Goal: Complete application form

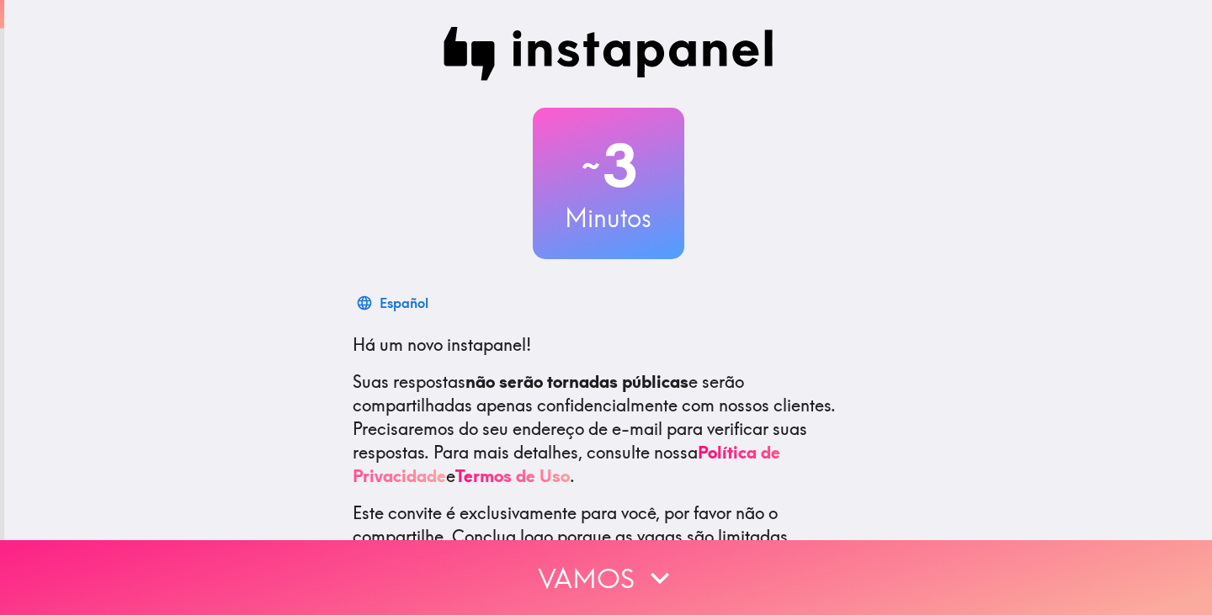
click at [586, 581] on button "Vamos" at bounding box center [606, 577] width 1212 height 75
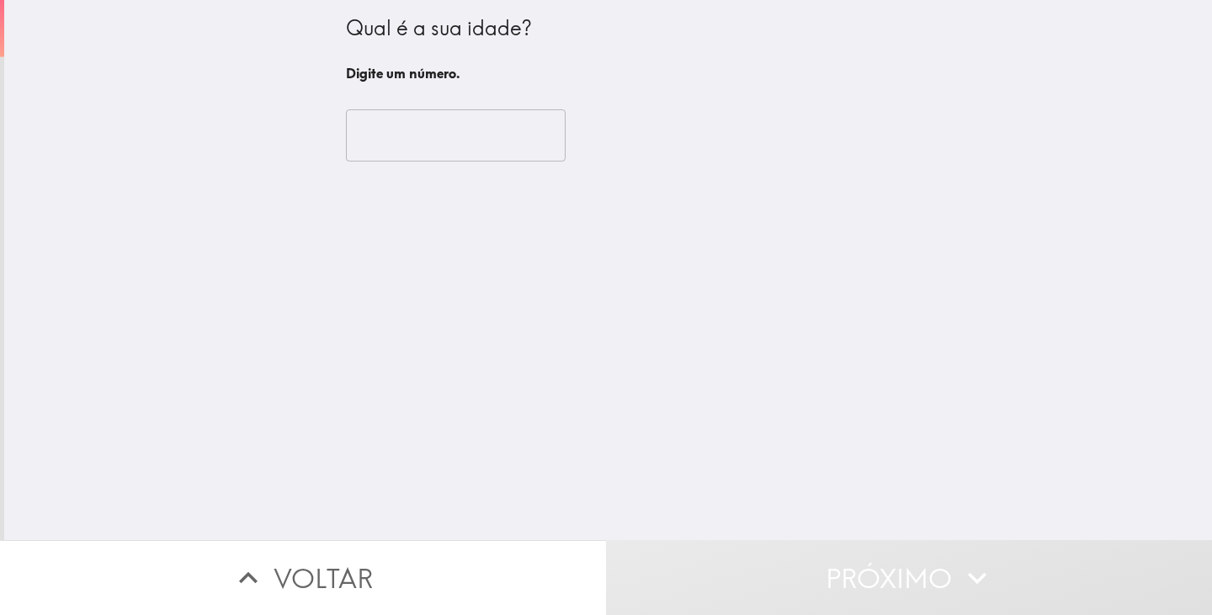
click at [488, 133] on input "number" at bounding box center [456, 135] width 220 height 52
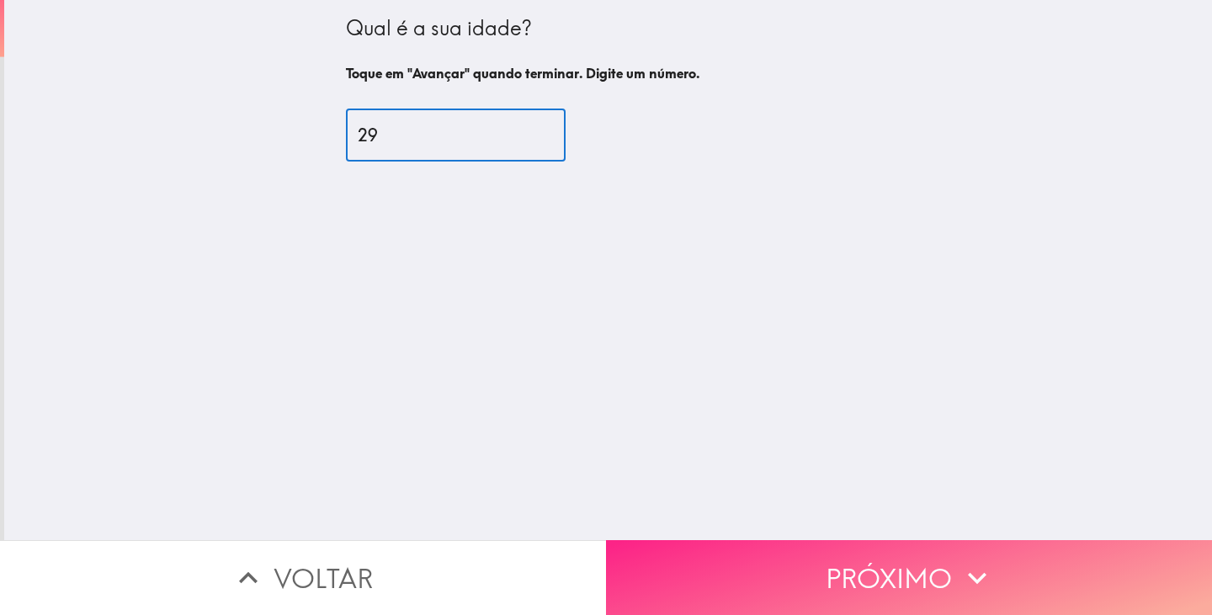
type input "29"
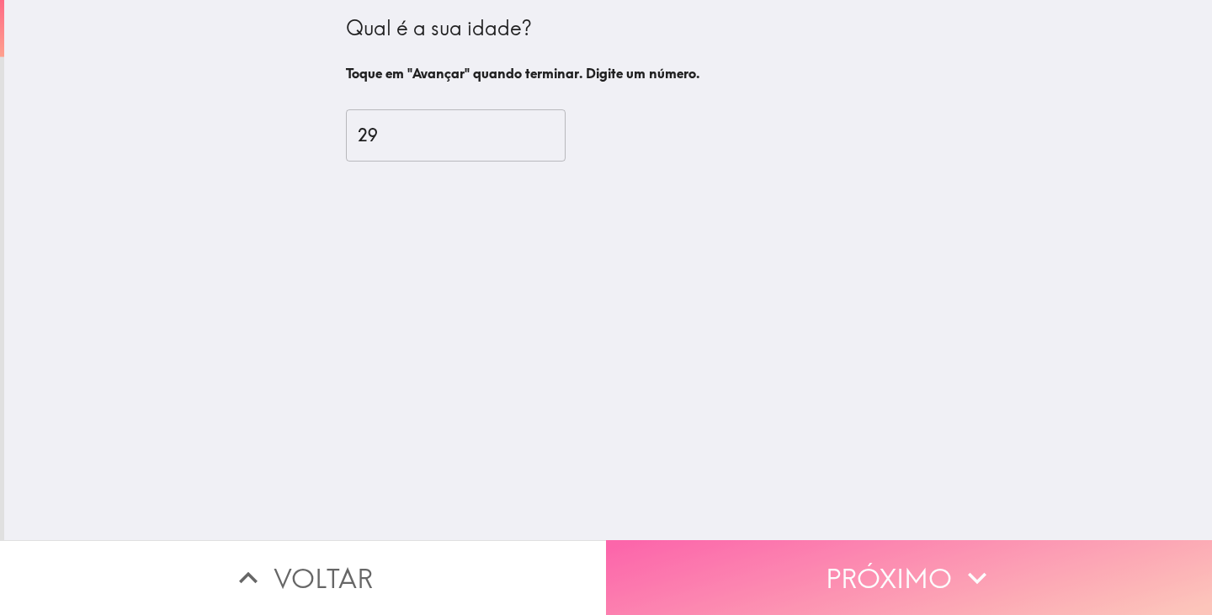
click at [984, 578] on icon "button" at bounding box center [976, 578] width 37 height 37
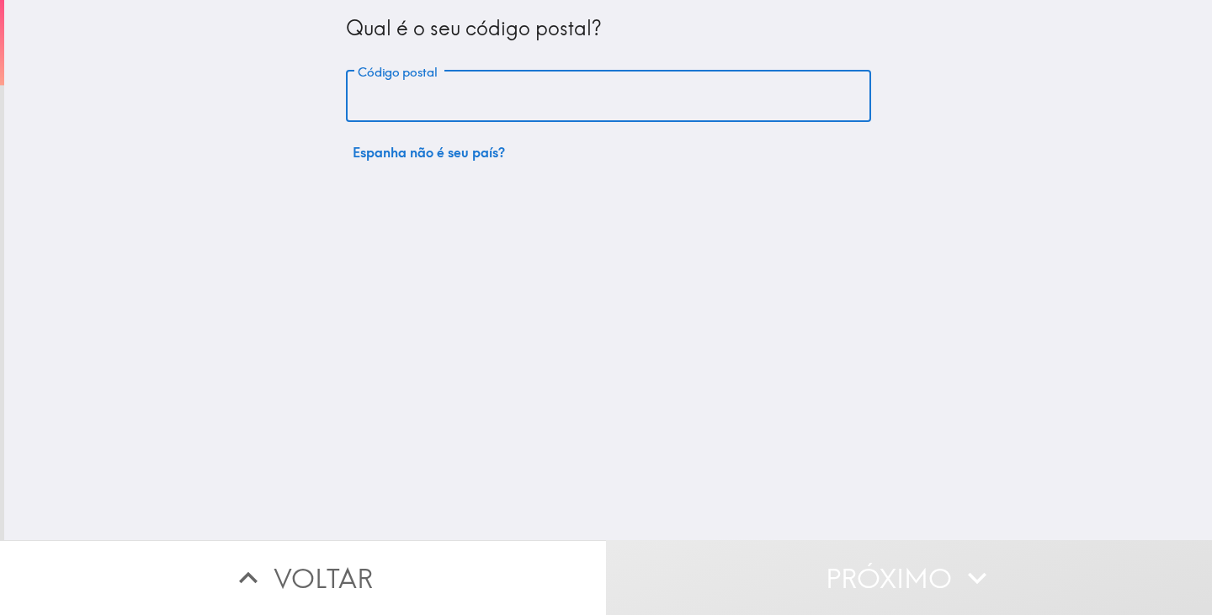
click at [599, 97] on input "Código postal" at bounding box center [608, 97] width 525 height 52
type input "36692"
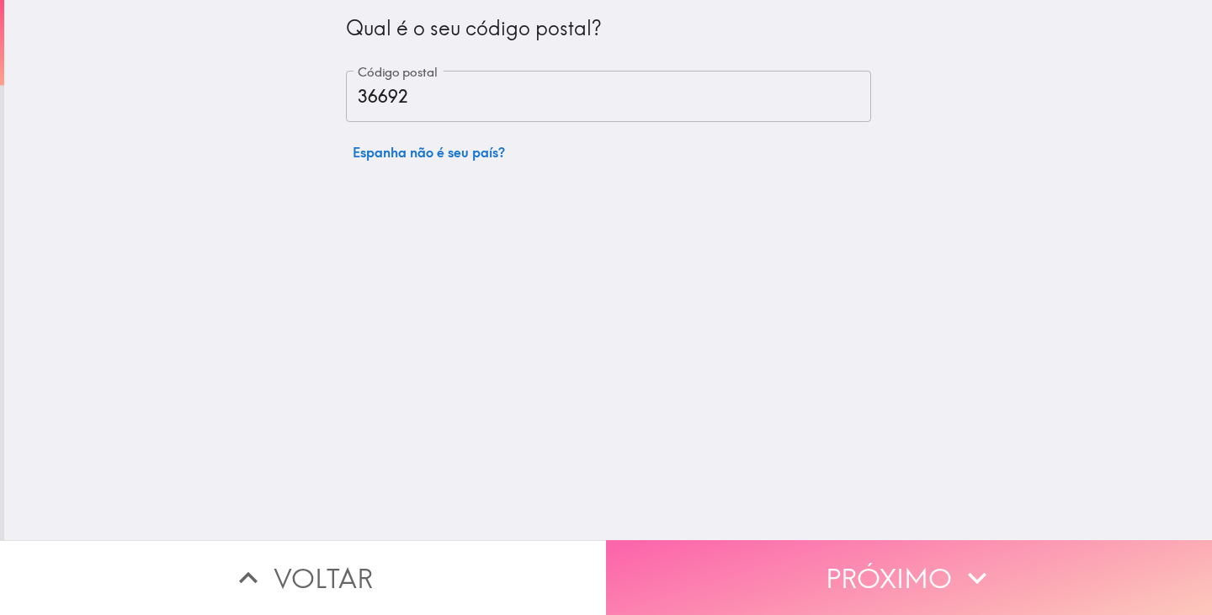
click at [758, 551] on button "Próximo" at bounding box center [909, 577] width 606 height 75
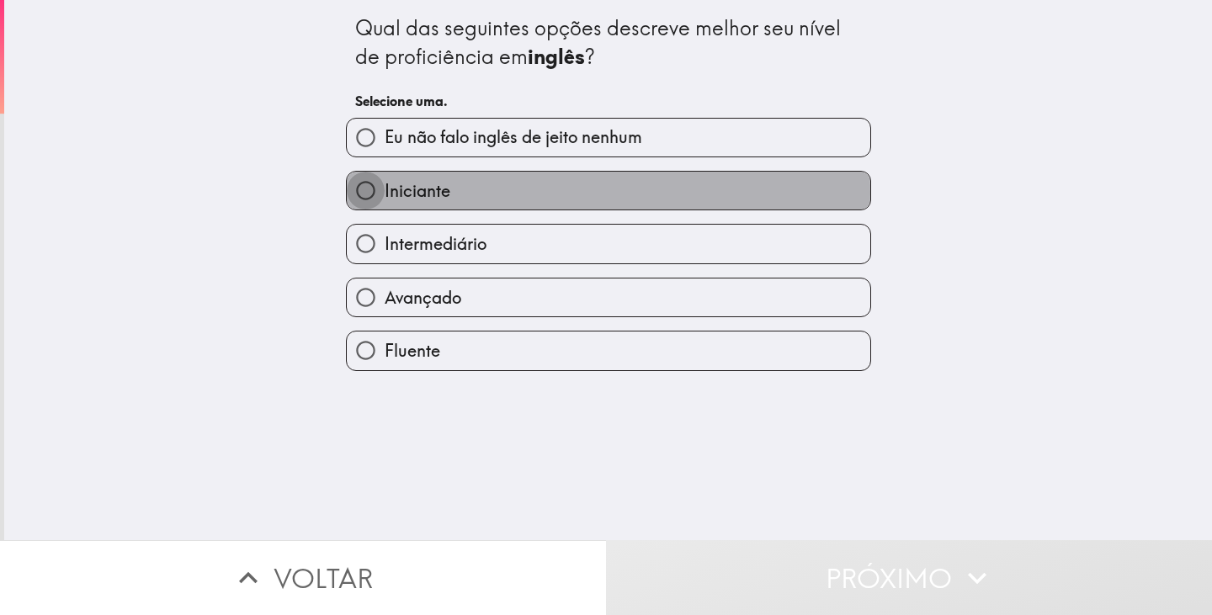
click at [348, 194] on input "Iniciante" at bounding box center [366, 191] width 38 height 38
radio input "true"
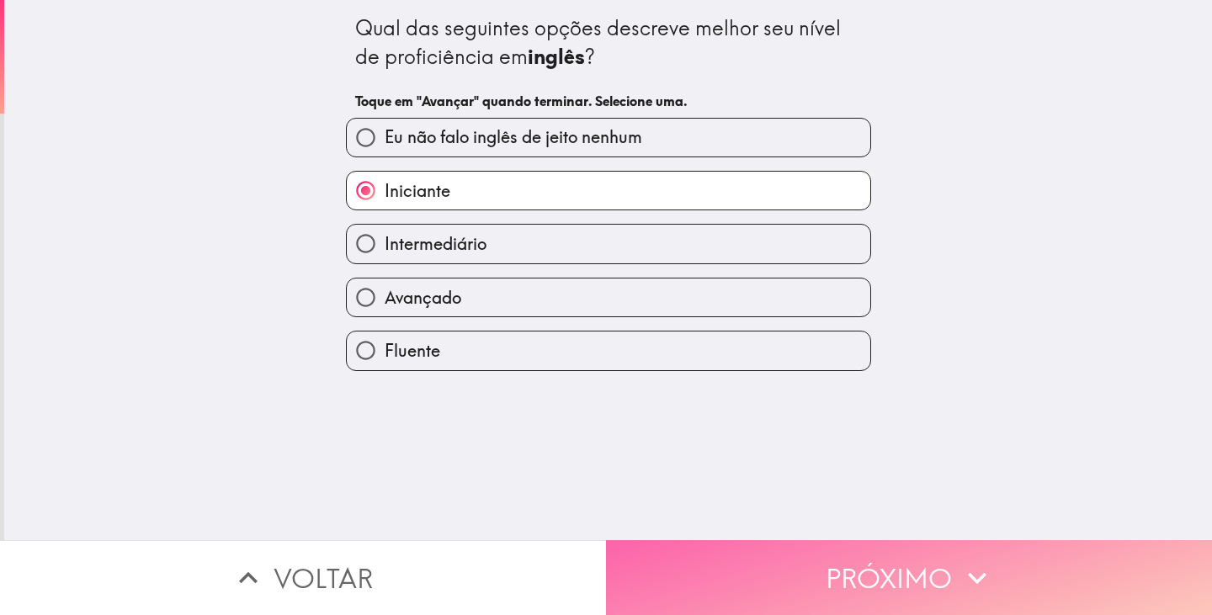
click at [745, 569] on button "Próximo" at bounding box center [909, 577] width 606 height 75
